Goal: Task Accomplishment & Management: Use online tool/utility

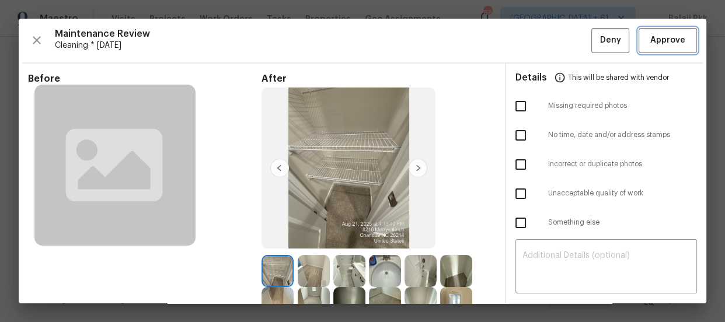
click at [667, 34] on span "Approve" at bounding box center [667, 40] width 35 height 15
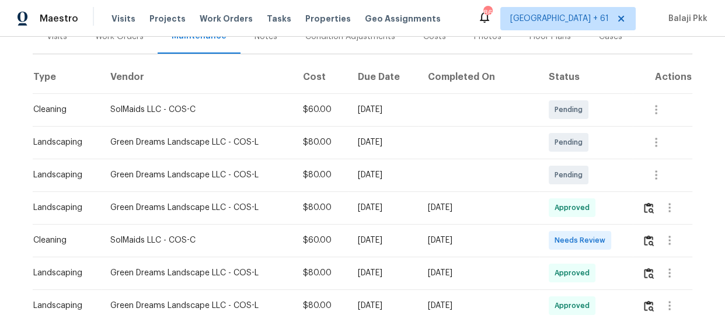
scroll to position [159, 0]
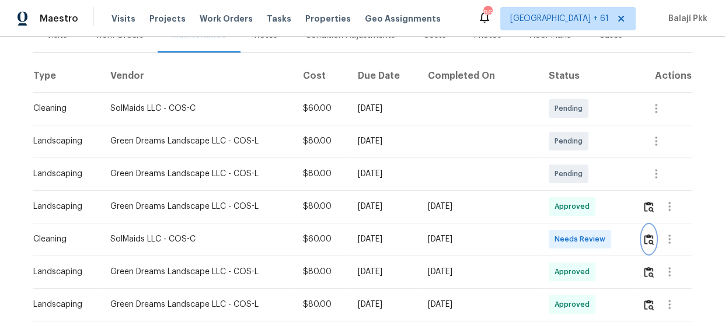
click at [644, 240] on img "button" at bounding box center [649, 239] width 10 height 11
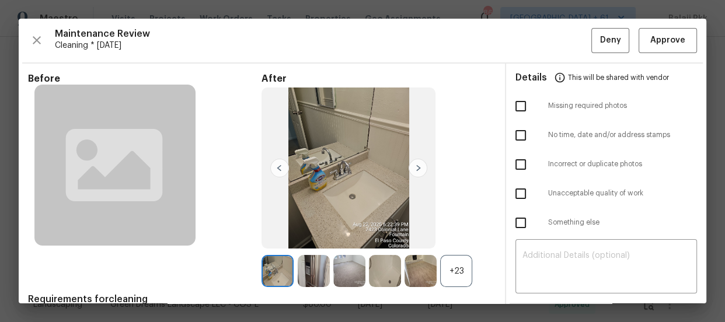
click at [449, 279] on div "+23" at bounding box center [456, 271] width 32 height 32
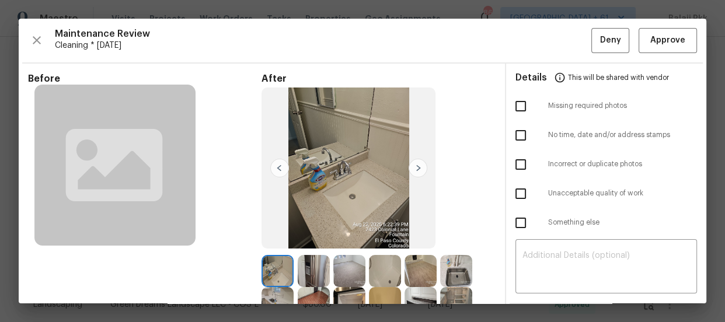
click at [655, 23] on div "Maintenance Review Cleaning * Mon, Aug 18 Deny Approve Before After Requirement…" at bounding box center [362, 161] width 687 height 285
click at [652, 39] on span "Approve" at bounding box center [667, 40] width 35 height 15
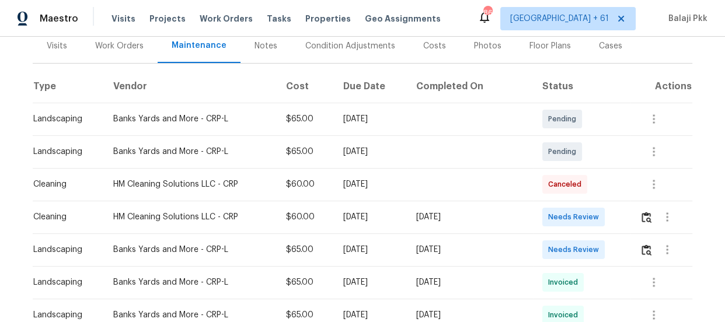
scroll to position [212, 0]
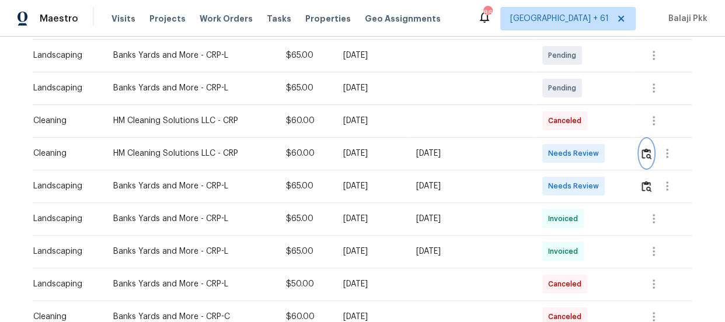
click at [648, 146] on button "button" at bounding box center [645, 153] width 13 height 28
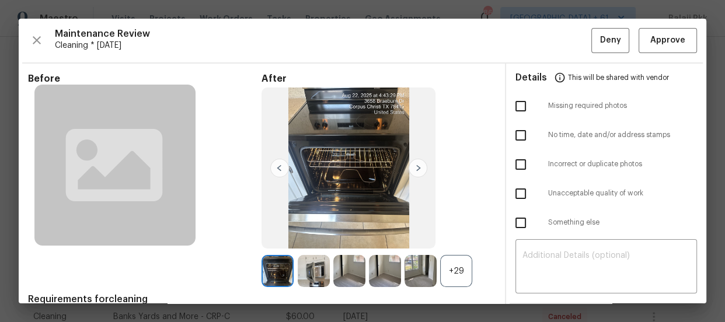
click at [453, 271] on div "+29" at bounding box center [456, 271] width 32 height 32
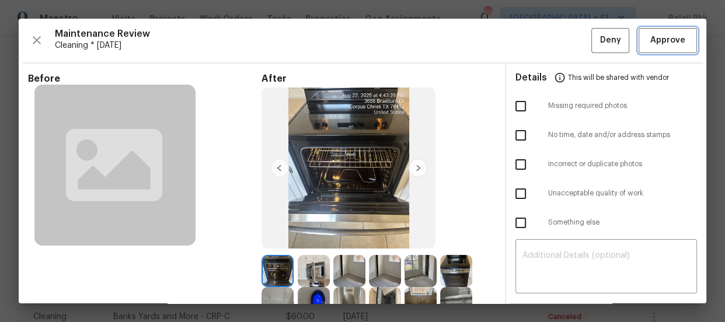
click at [650, 37] on span "Approve" at bounding box center [667, 40] width 35 height 15
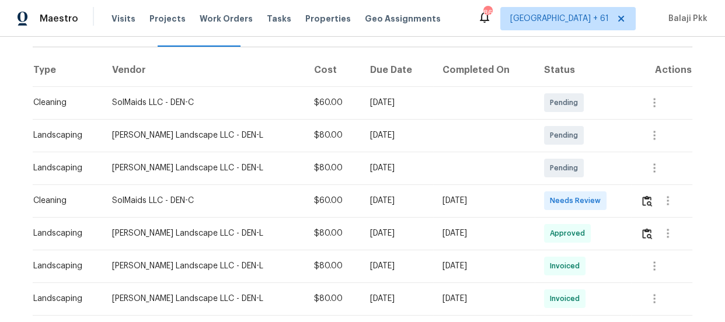
scroll to position [159, 0]
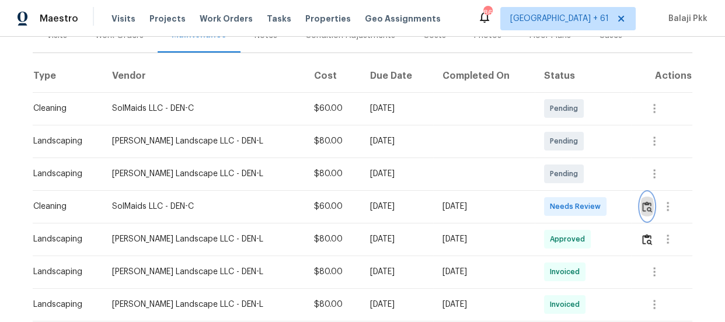
click at [642, 204] on img "button" at bounding box center [647, 206] width 10 height 11
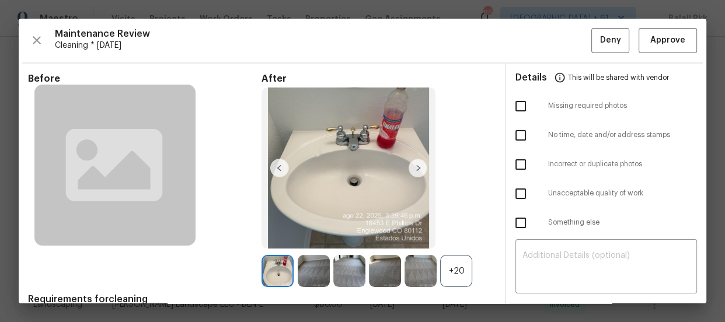
click at [455, 257] on div "+20" at bounding box center [456, 271] width 32 height 32
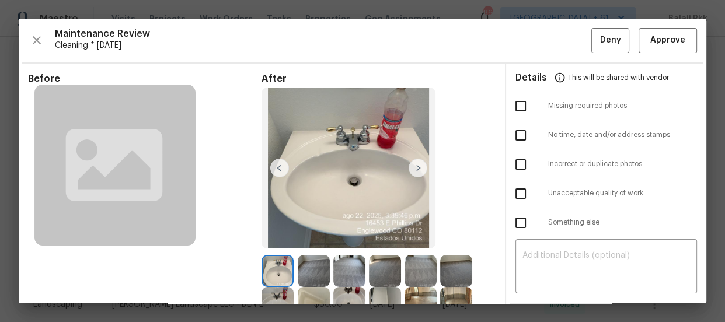
click at [513, 112] on input "checkbox" at bounding box center [520, 106] width 25 height 25
checkbox input "true"
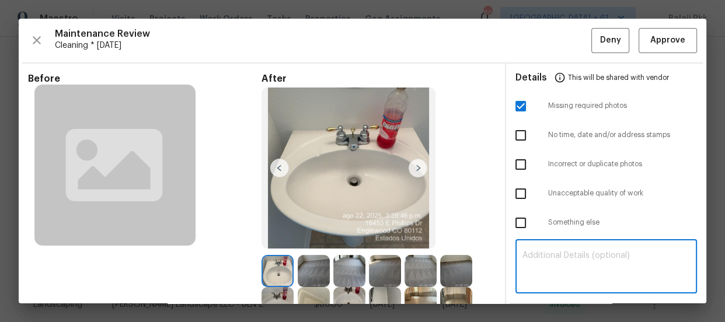
click at [609, 252] on textarea at bounding box center [605, 267] width 167 height 33
paste textarea "Maintenance Audit Team: Hello! Unfortunately, this Cleaning visit completed on …"
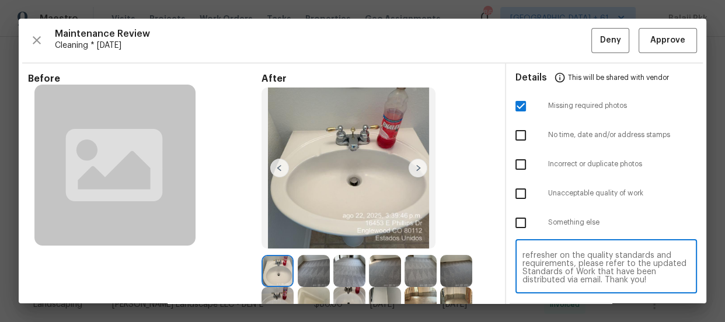
scroll to position [106, 0]
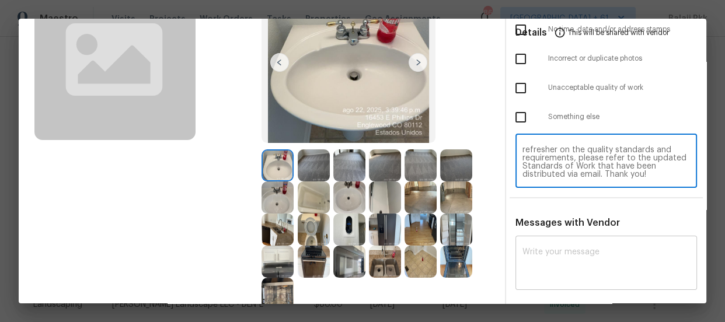
type textarea "Maintenance Audit Team: Hello! Unfortunately, this Cleaning visit completed on …"
click at [578, 245] on div "x ​" at bounding box center [605, 264] width 181 height 51
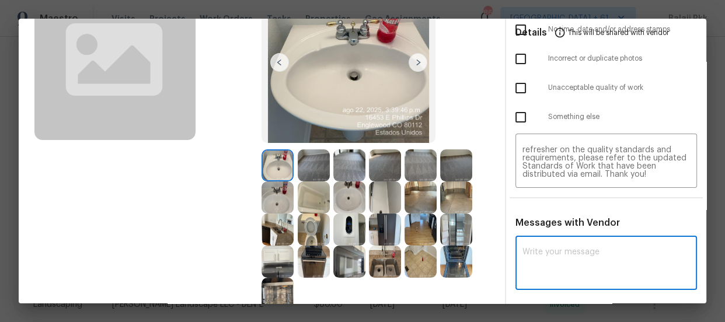
paste textarea "Maintenance Audit Team: Hello! Unfortunately, this Cleaning visit completed on …"
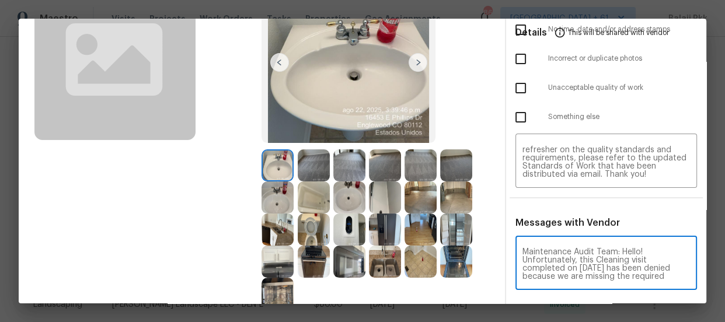
scroll to position [163, 0]
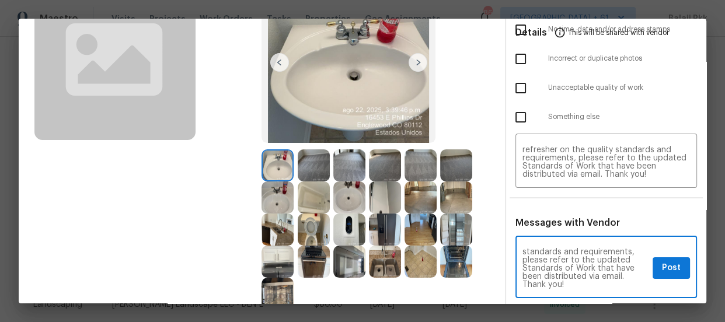
type textarea "Maintenance Audit Team: Hello! Unfortunately, this Cleaning visit completed on …"
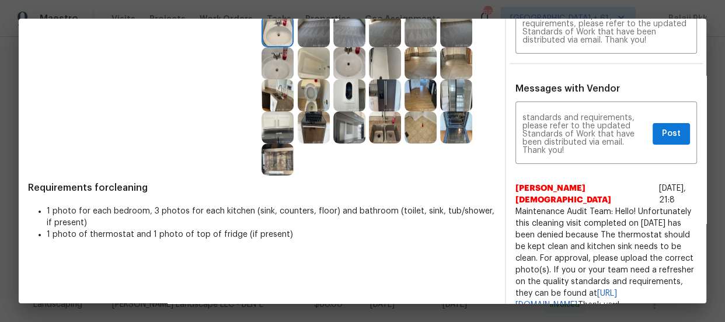
scroll to position [212, 0]
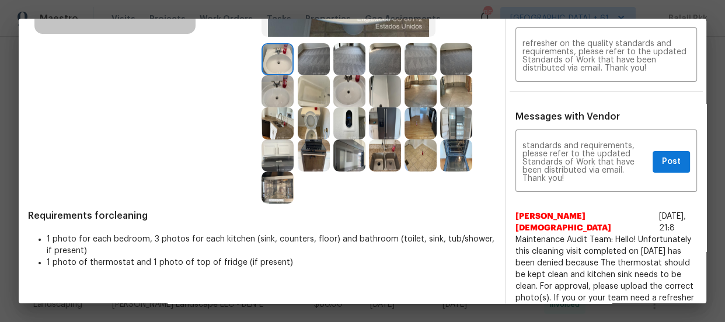
click at [350, 116] on img at bounding box center [349, 123] width 32 height 32
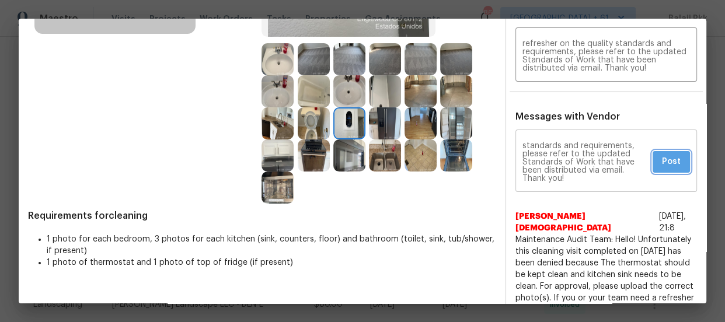
click at [662, 164] on span "Post" at bounding box center [671, 162] width 19 height 15
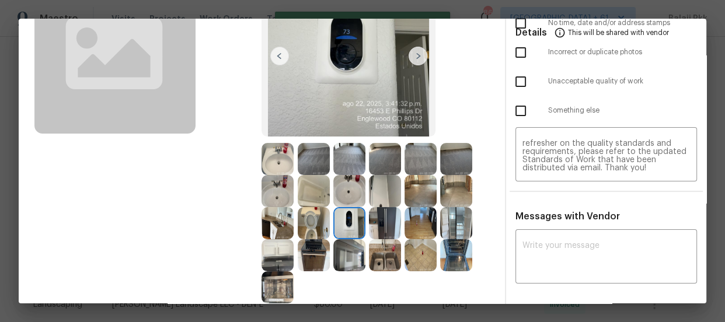
scroll to position [0, 0]
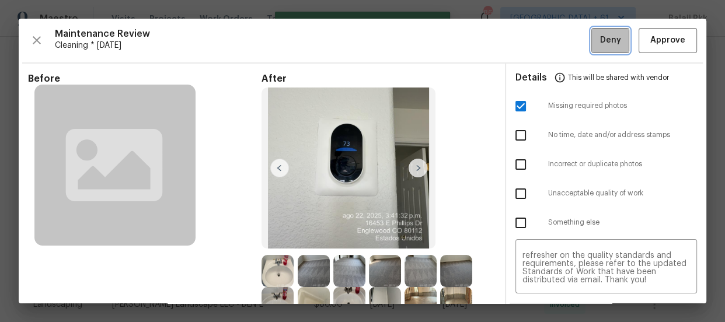
click at [601, 51] on button "Deny" at bounding box center [610, 40] width 38 height 25
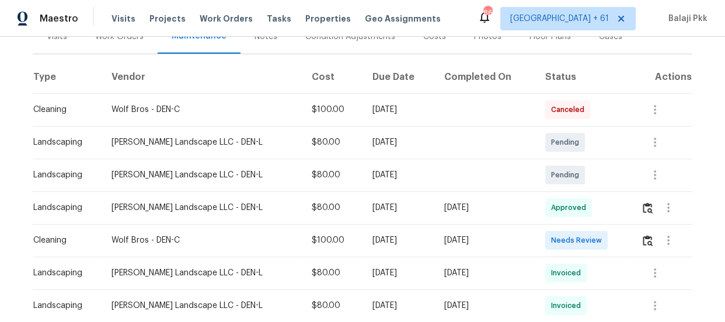
scroll to position [159, 0]
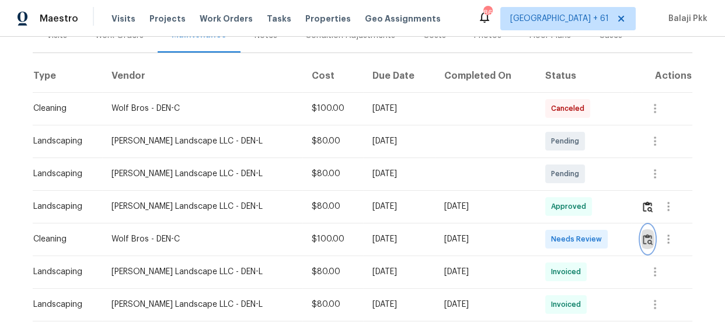
click at [642, 238] on img "button" at bounding box center [647, 239] width 10 height 11
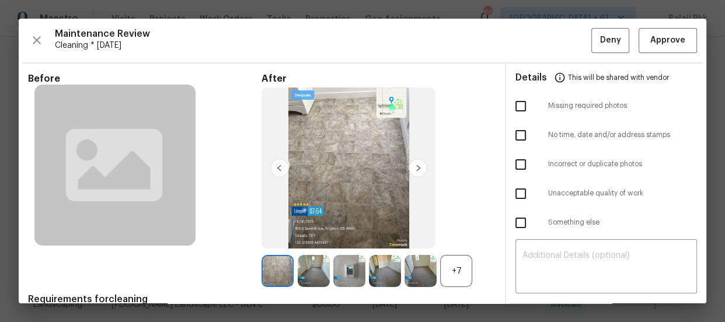
click at [461, 271] on div "+7" at bounding box center [456, 271] width 32 height 32
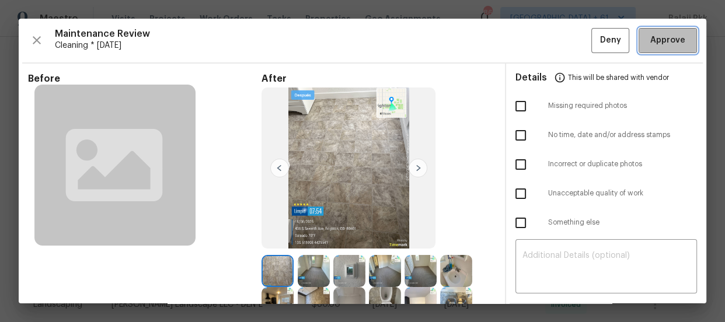
click at [663, 40] on span "Approve" at bounding box center [667, 40] width 35 height 15
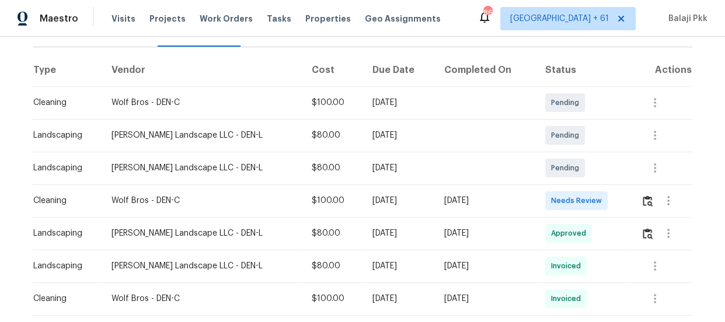
scroll to position [212, 0]
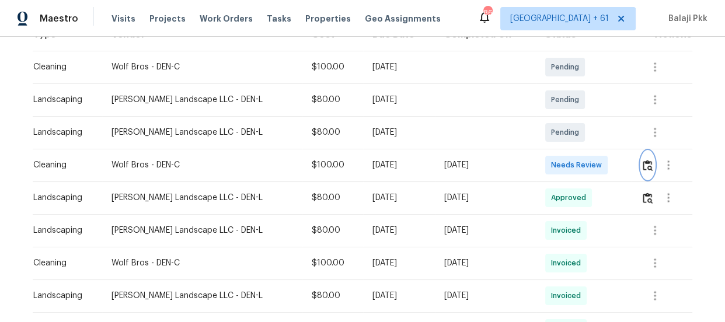
click at [642, 160] on img "button" at bounding box center [647, 165] width 10 height 11
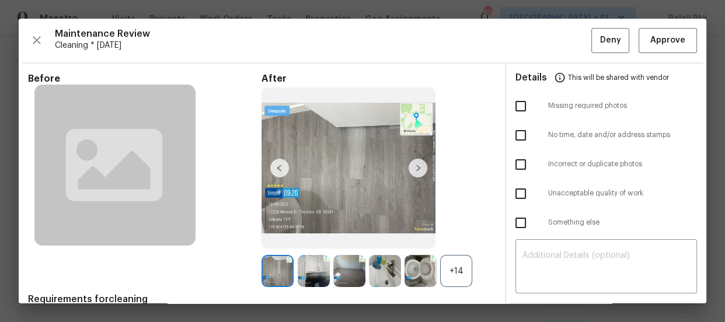
click at [447, 260] on div "+14" at bounding box center [456, 271] width 32 height 32
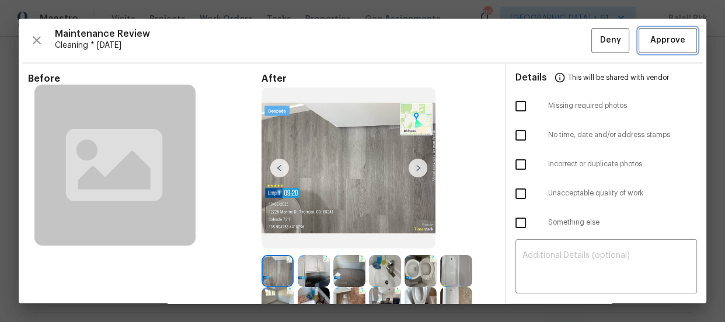
click at [659, 35] on span "Approve" at bounding box center [667, 40] width 35 height 15
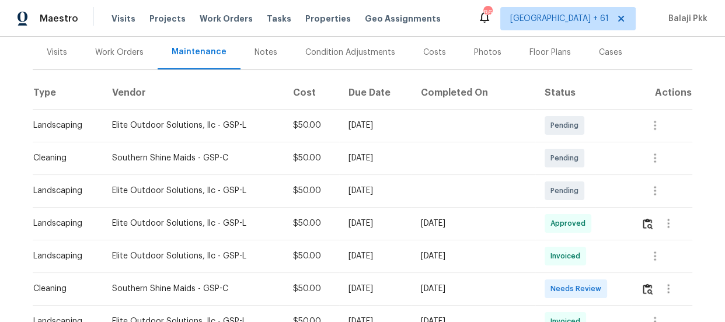
scroll to position [212, 0]
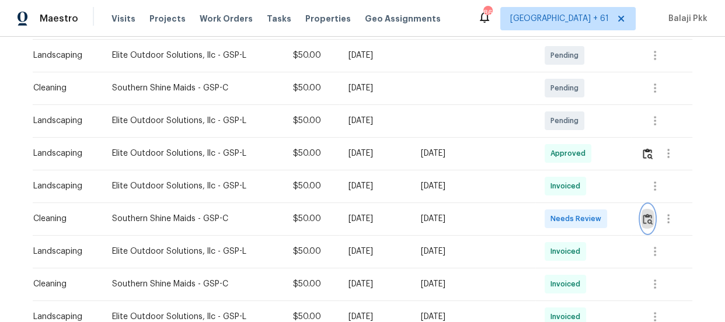
click at [643, 216] on img "button" at bounding box center [647, 219] width 10 height 11
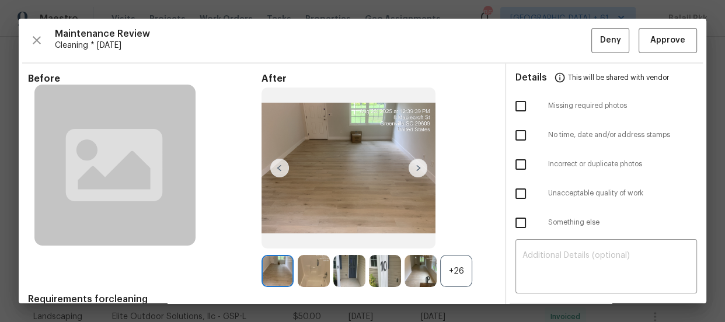
click at [455, 270] on div "+26" at bounding box center [456, 271] width 32 height 32
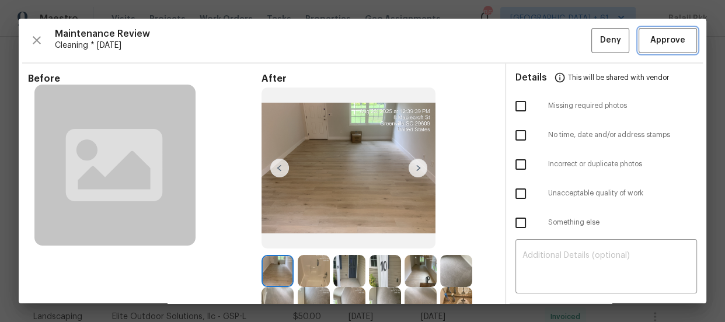
click at [650, 41] on span "Approve" at bounding box center [667, 40] width 35 height 15
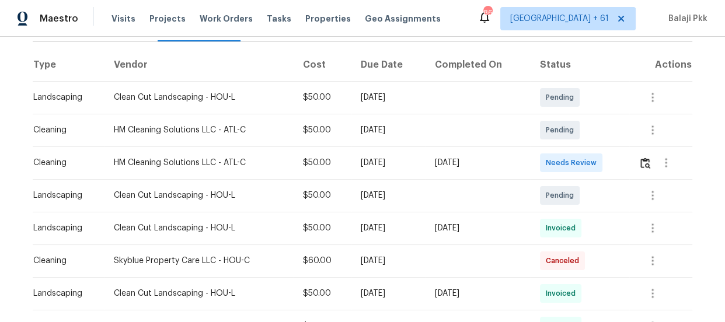
scroll to position [265, 0]
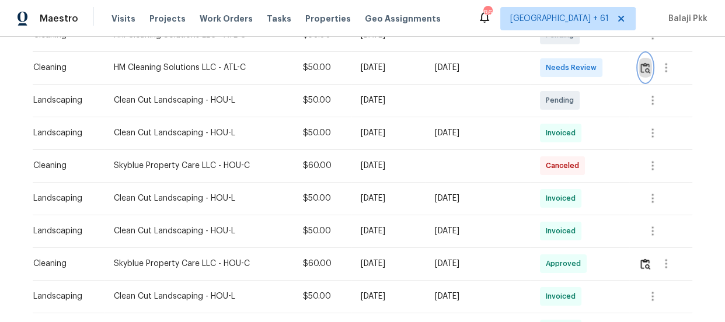
click at [646, 72] on img "button" at bounding box center [645, 67] width 10 height 11
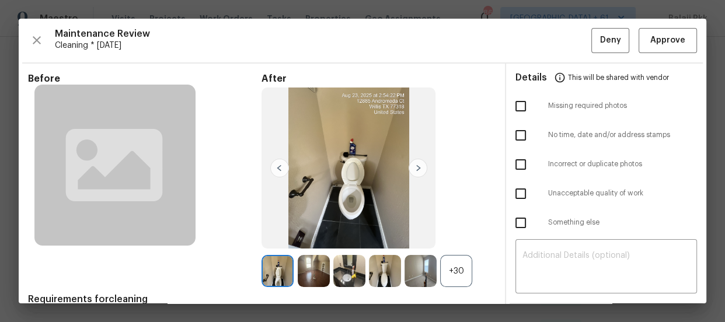
click at [460, 275] on div "+30" at bounding box center [456, 271] width 32 height 32
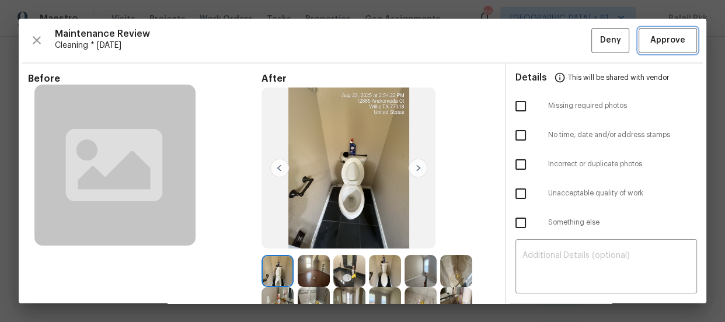
click at [656, 36] on span "Approve" at bounding box center [667, 40] width 35 height 15
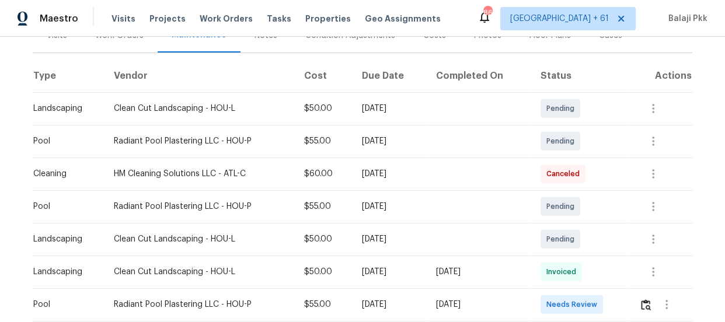
scroll to position [212, 0]
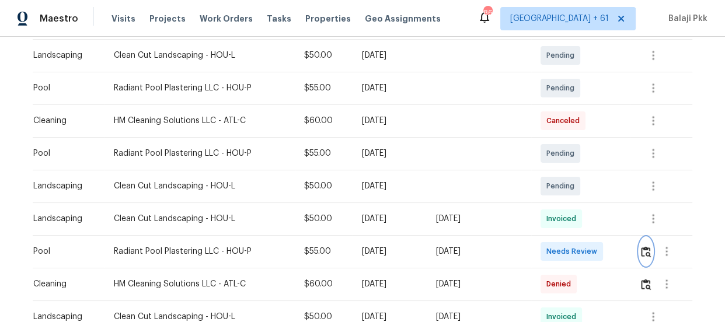
click at [641, 254] on img "button" at bounding box center [646, 251] width 10 height 11
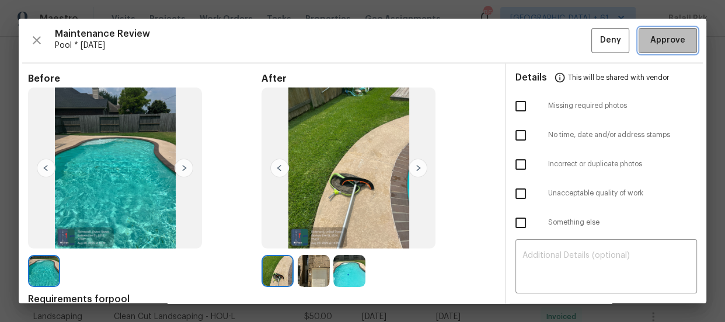
click at [657, 44] on span "Approve" at bounding box center [667, 40] width 35 height 15
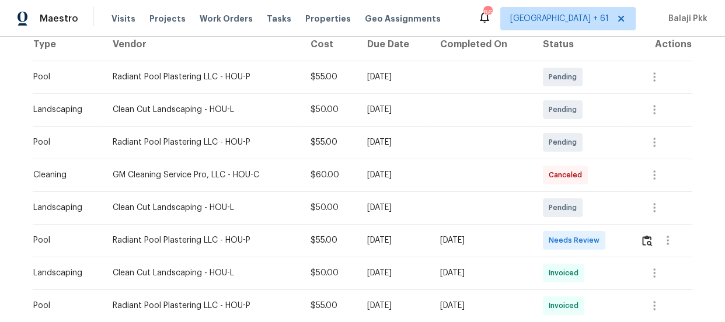
scroll to position [212, 0]
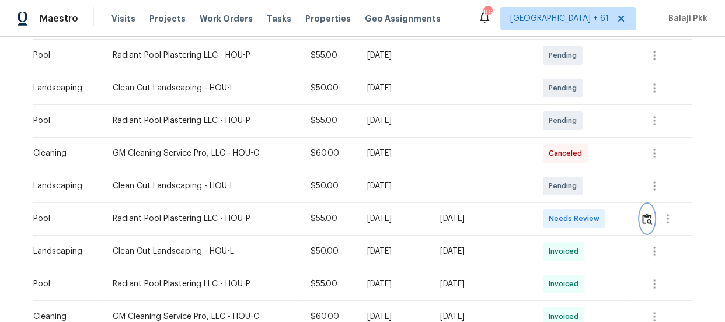
click at [648, 214] on img "button" at bounding box center [647, 219] width 10 height 11
